Goal: Communication & Community: Ask a question

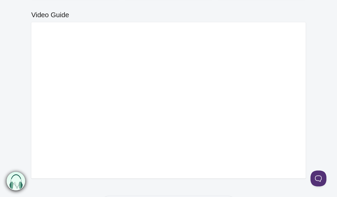
scroll to position [190, 0]
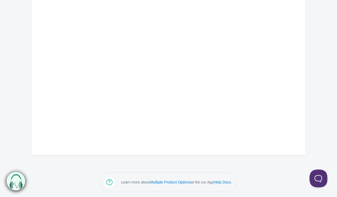
click at [315, 180] on button at bounding box center [317, 177] width 16 height 16
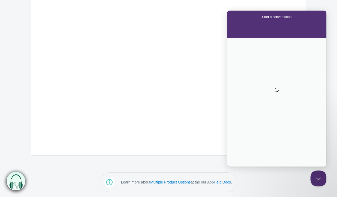
scroll to position [0, 0]
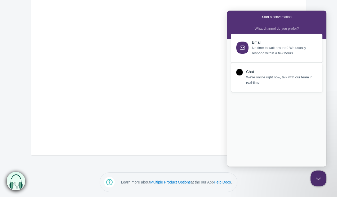
click at [271, 76] on span "We’re online right now, talk with our team in real-time" at bounding box center [281, 80] width 70 height 11
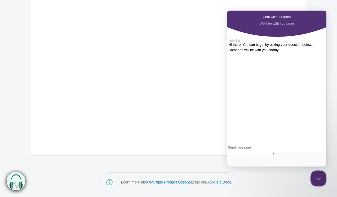
click at [266, 155] on textarea "Write chat message" at bounding box center [251, 149] width 48 height 11
type textarea "Hello"
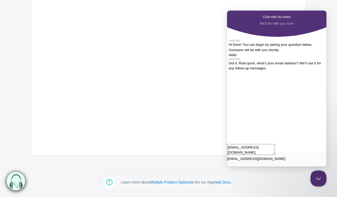
type textarea "[EMAIL_ADDRESS][DOMAIN_NAME]"
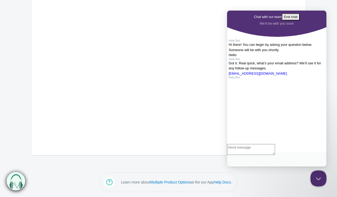
scroll to position [42, 0]
type textarea "Connect me now"
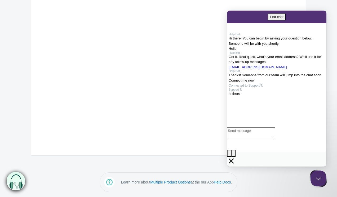
scroll to position [112, 0]
click at [257, 138] on textarea "Write chat message" at bounding box center [251, 132] width 48 height 11
type textarea "Do you have the access of my entire products?"
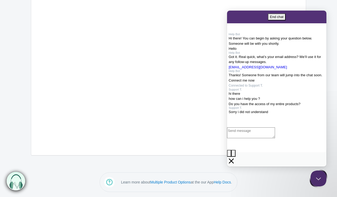
scroll to position [165, 0]
click at [255, 138] on textarea "Write chat message" at bounding box center [251, 132] width 48 height 11
type textarea "Your app can access my entire products?"
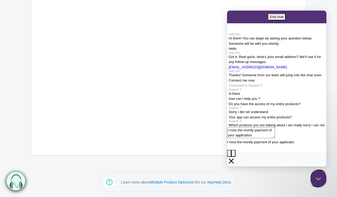
scroll to position [238, 0]
type textarea "I miss the montly payment of your application"
type textarea "So your application put my product on out of stock"
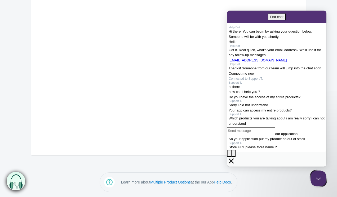
scroll to position [312, 0]
click at [261, 138] on textarea "Write chat message" at bounding box center [251, 132] width 48 height 11
type textarea "[DOMAIN_NAME]"
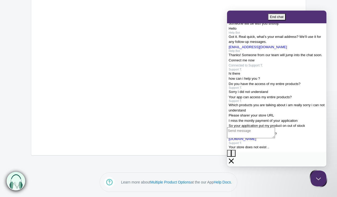
scroll to position [359, 0]
